Goal: Transaction & Acquisition: Purchase product/service

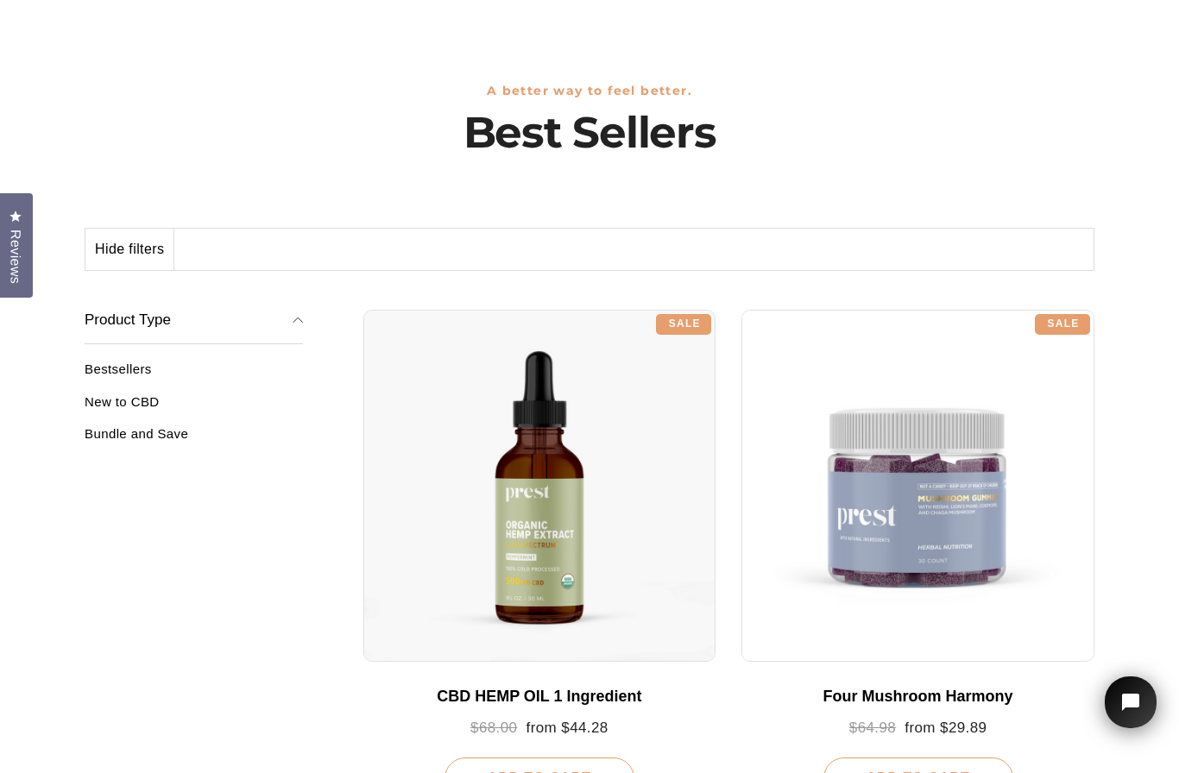
scroll to position [104, 0]
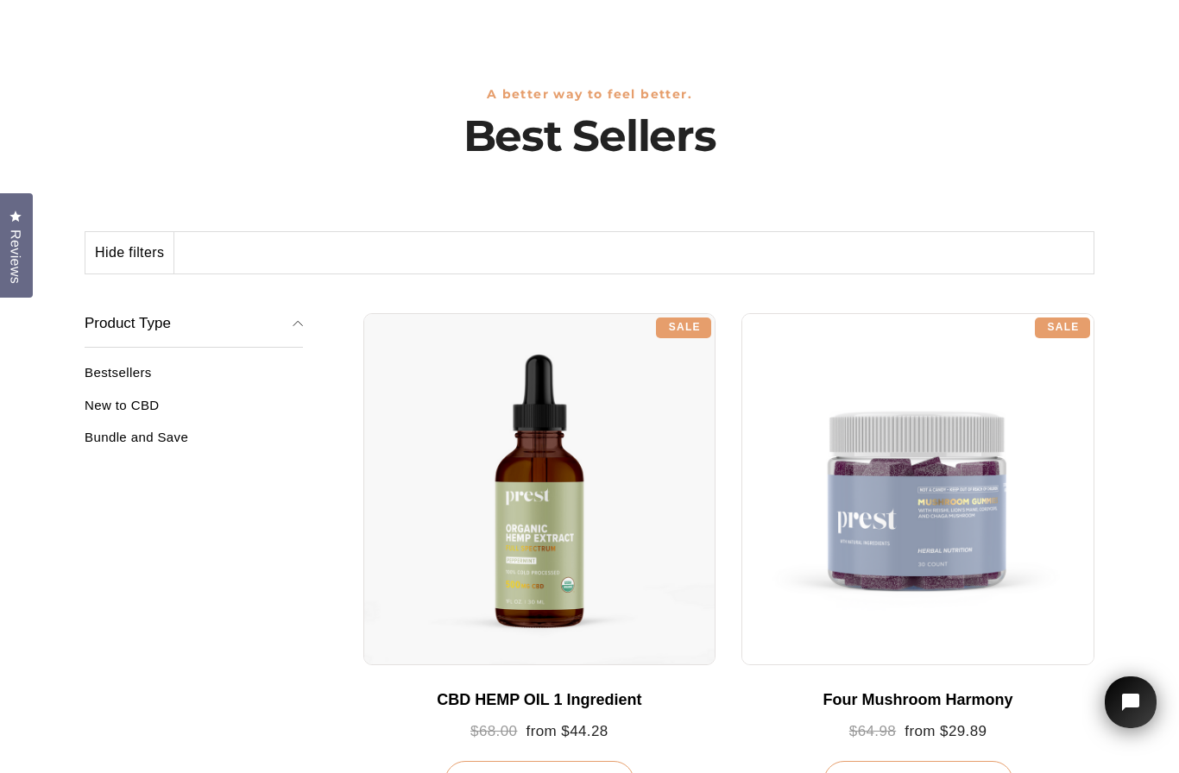
click at [142, 378] on link "Bestsellers" at bounding box center [194, 379] width 218 height 28
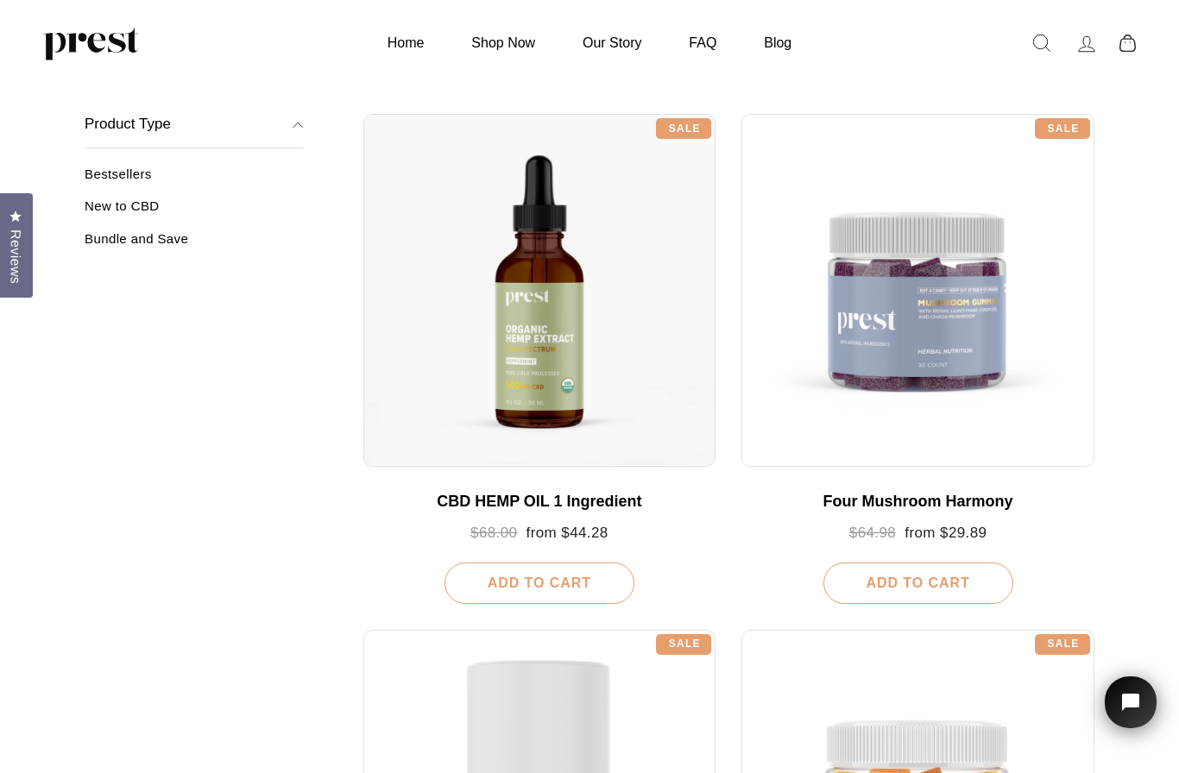
scroll to position [142, 0]
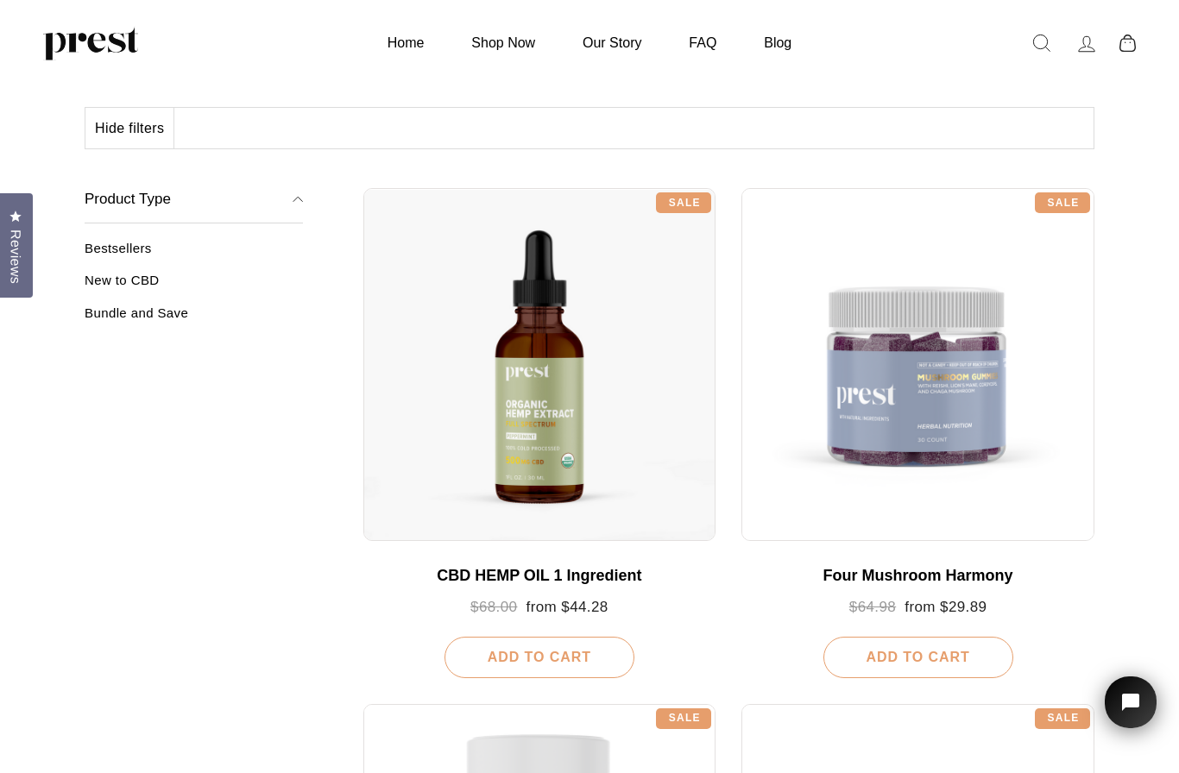
click at [568, 394] on div at bounding box center [539, 364] width 353 height 353
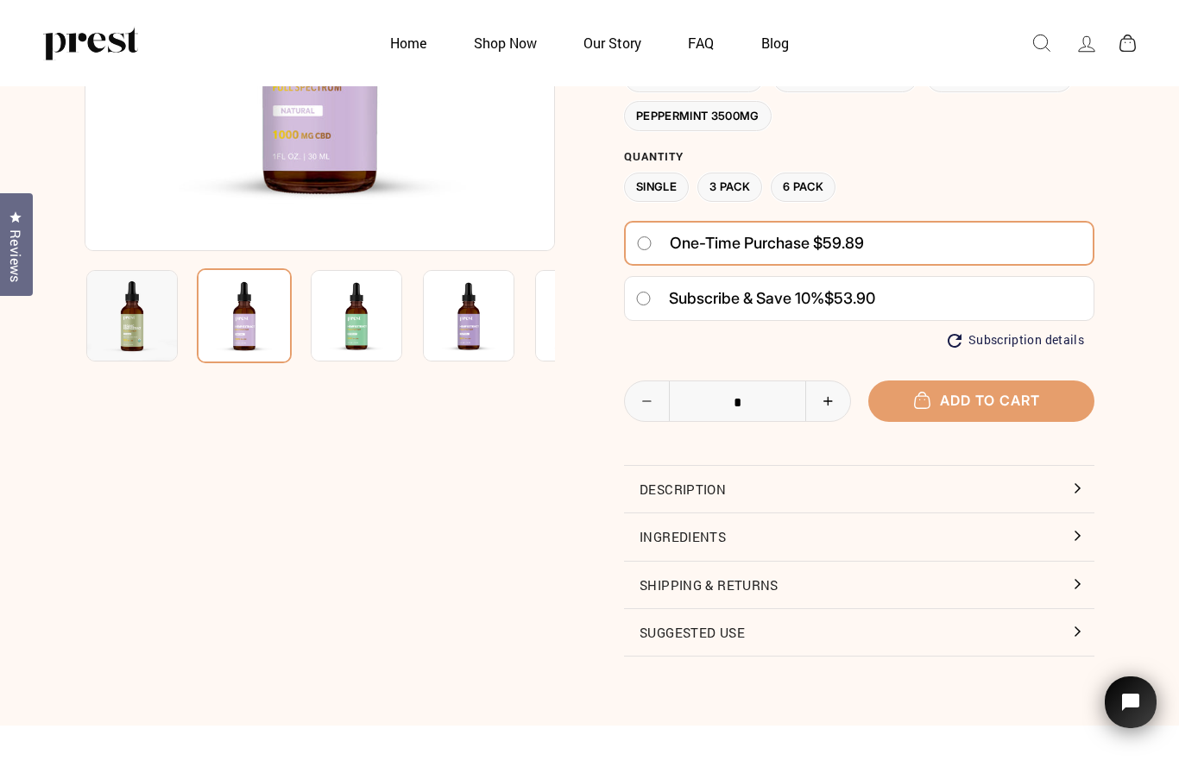
scroll to position [325, 0]
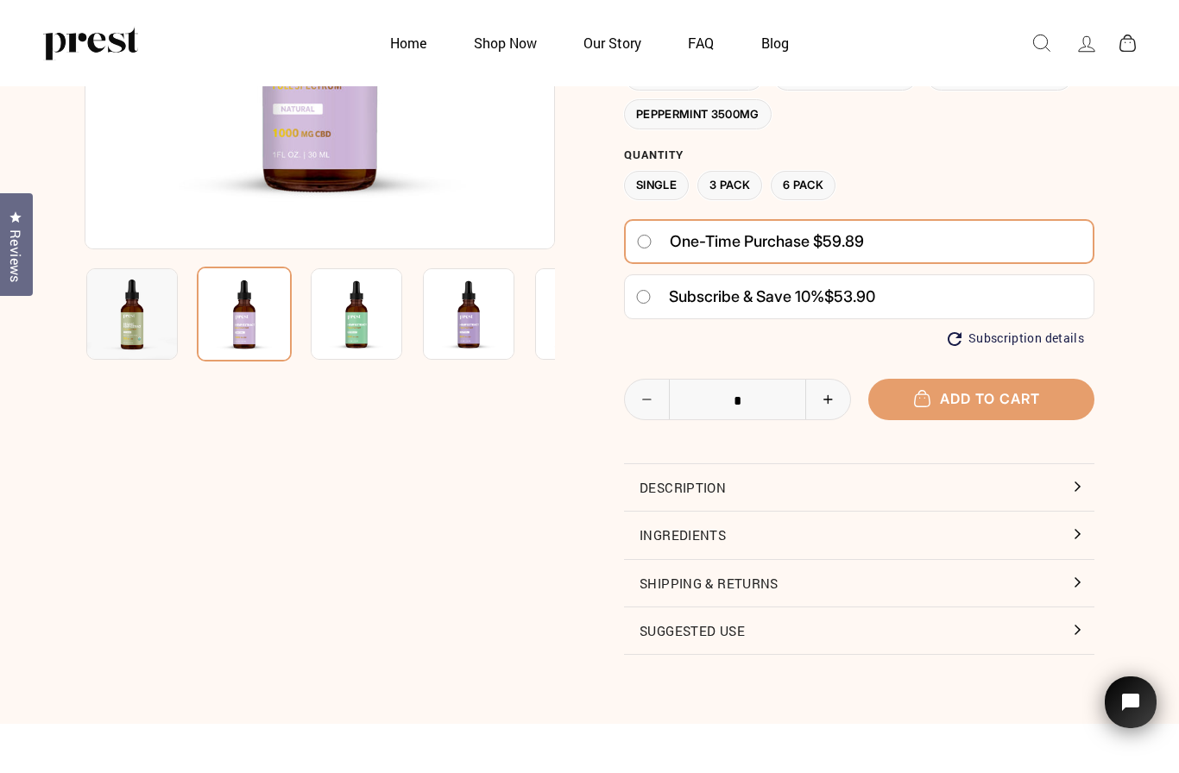
click at [1069, 528] on button "Ingredients" at bounding box center [859, 535] width 470 height 47
